Goal: Transaction & Acquisition: Subscribe to service/newsletter

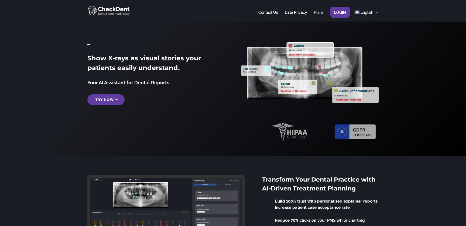
click at [320, 13] on link "Plans" at bounding box center [319, 16] width 10 height 11
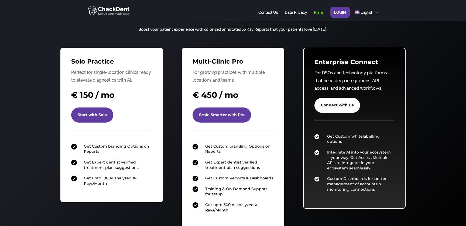
scroll to position [21, 0]
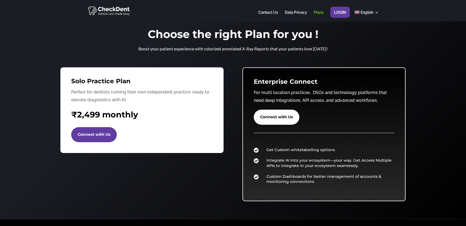
scroll to position [21, 0]
